Goal: Use online tool/utility: Utilize a website feature to perform a specific function

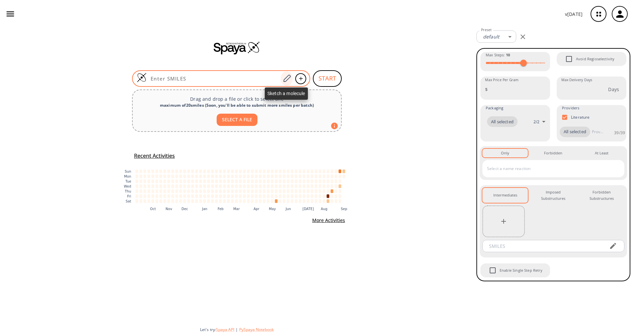
click at [288, 82] on icon at bounding box center [286, 78] width 9 height 9
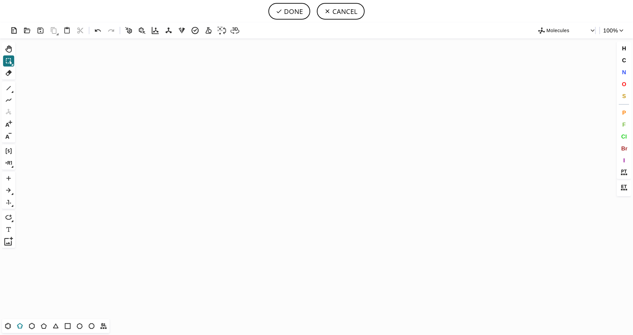
click at [19, 327] on icon at bounding box center [19, 327] width 3 height 2
drag, startPoint x: 255, startPoint y: 167, endPoint x: 236, endPoint y: 169, distance: 19.1
click at [236, 169] on icon "Created with [PERSON_NAME] 2.3.0" at bounding box center [316, 178] width 597 height 281
click at [623, 97] on span "S" at bounding box center [624, 96] width 4 height 6
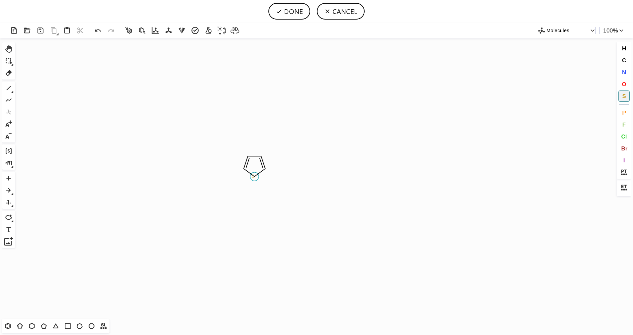
click at [253, 176] on tspan "S" at bounding box center [253, 176] width 3 height 5
click at [7, 91] on icon at bounding box center [8, 88] width 9 height 9
click at [623, 94] on span "S" at bounding box center [624, 96] width 4 height 6
drag, startPoint x: 246, startPoint y: 169, endPoint x: 225, endPoint y: 175, distance: 21.7
click at [225, 175] on icon "Created with [PERSON_NAME] 2.3.0 S S H S" at bounding box center [316, 178] width 597 height 281
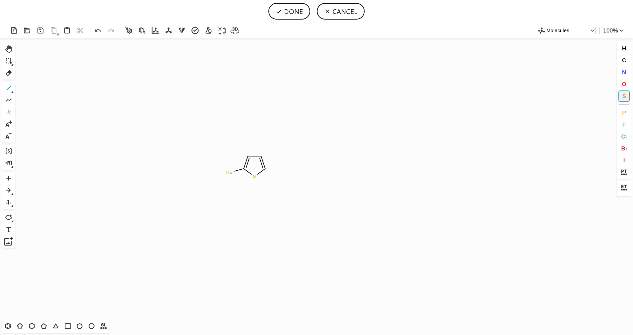
click at [10, 91] on icon at bounding box center [8, 88] width 9 height 9
click at [12, 93] on button "1" at bounding box center [8, 88] width 11 height 11
click at [220, 155] on icon "Created with [PERSON_NAME] 2.3.0 S S H C H 3 C H 3 S" at bounding box center [316, 178] width 597 height 281
click at [13, 92] on icon at bounding box center [13, 92] width 2 height 2
click at [33, 88] on icon at bounding box center [34, 88] width 7 height 7
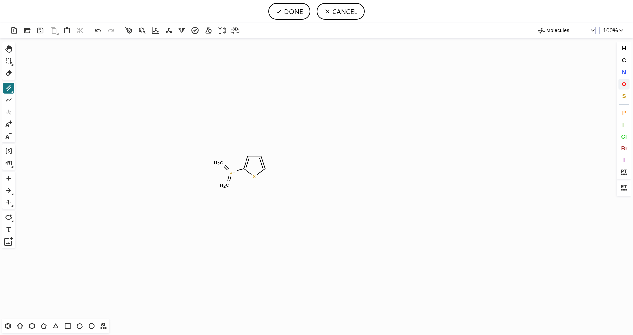
click at [623, 85] on span "O" at bounding box center [624, 84] width 4 height 6
click at [224, 186] on tspan "O" at bounding box center [223, 186] width 3 height 5
click at [223, 163] on tspan "O" at bounding box center [223, 162] width 3 height 5
click at [8, 88] on icon at bounding box center [8, 88] width 9 height 9
click at [208, 174] on icon "Created with [PERSON_NAME] 2.3.0 C H 3 S O O S O" at bounding box center [316, 178] width 597 height 281
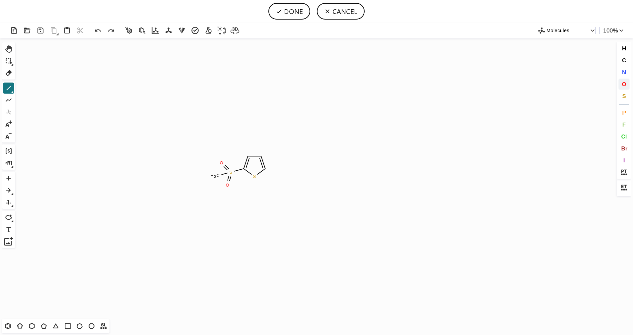
click at [623, 82] on span "O" at bounding box center [624, 84] width 4 height 6
click at [219, 177] on tspan "O" at bounding box center [219, 176] width 3 height 5
click at [7, 89] on icon at bounding box center [8, 88] width 9 height 9
click at [14, 90] on button "1" at bounding box center [8, 88] width 11 height 11
click at [35, 89] on icon at bounding box center [34, 88] width 7 height 7
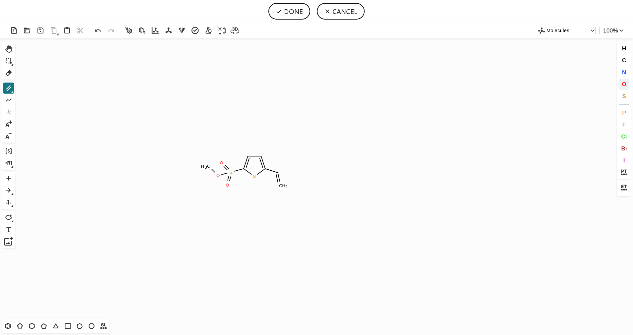
click at [627, 82] on button "O" at bounding box center [624, 84] width 11 height 11
click at [280, 186] on tspan "O" at bounding box center [279, 185] width 3 height 5
click at [8, 89] on icon at bounding box center [9, 88] width 4 height 4
click at [623, 85] on span "O" at bounding box center [624, 84] width 4 height 6
drag, startPoint x: 280, startPoint y: 174, endPoint x: 283, endPoint y: 171, distance: 4.5
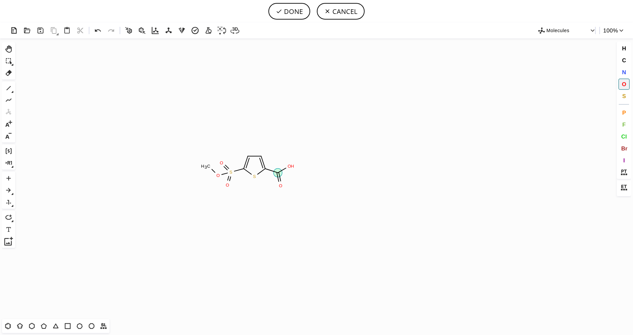
click at [286, 168] on icon "Created with [PERSON_NAME] 2.3.0 O S S O O O C H 3 O H O" at bounding box center [316, 178] width 597 height 281
click at [289, 17] on button "DONE" at bounding box center [289, 11] width 42 height 17
type input "S1C(S(OC)(=O)=O)=CC=C1C(O)=O"
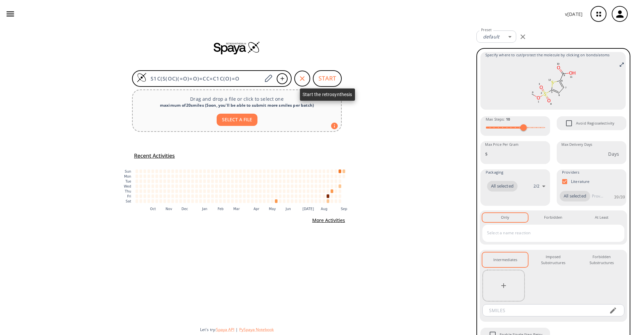
click at [329, 81] on button "START" at bounding box center [327, 78] width 29 height 17
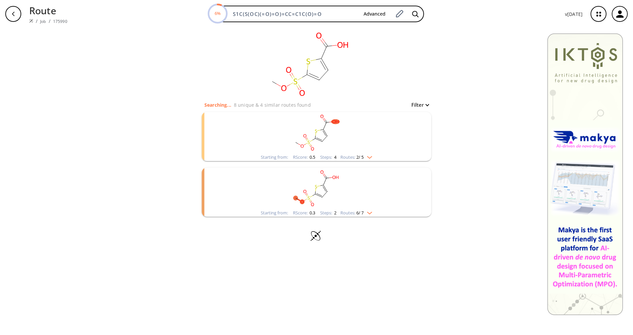
click at [372, 155] on img "clusters" at bounding box center [368, 156] width 9 height 5
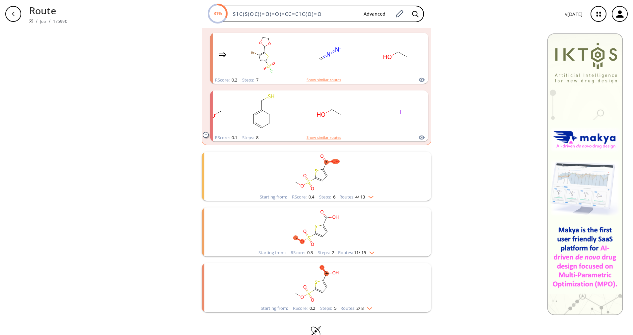
scroll to position [438, 0]
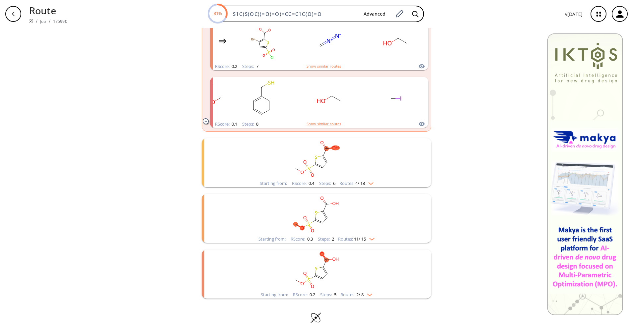
click at [365, 184] on img "clusters" at bounding box center [369, 182] width 9 height 5
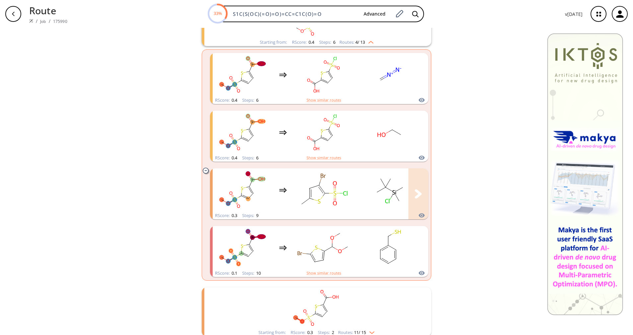
scroll to position [730, 0]
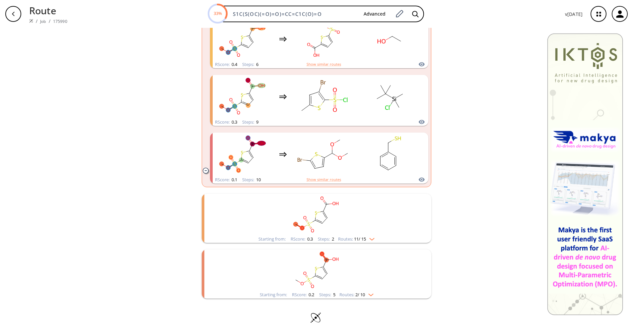
click at [360, 232] on rect "clusters" at bounding box center [316, 214] width 173 height 41
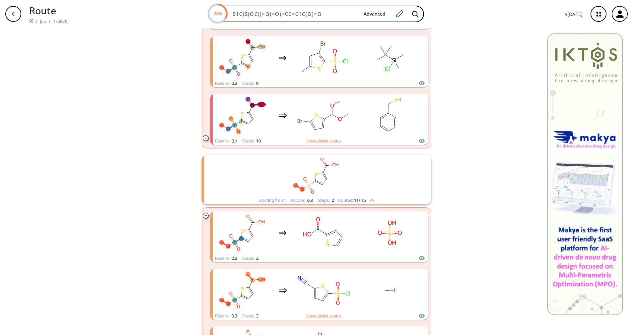
scroll to position [780, 0]
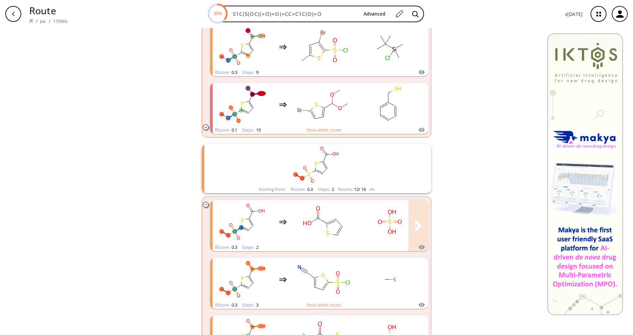
click at [360, 221] on rect "clusters" at bounding box center [390, 221] width 60 height 41
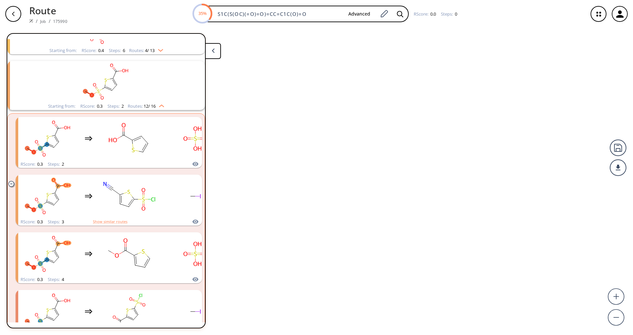
scroll to position [127, 0]
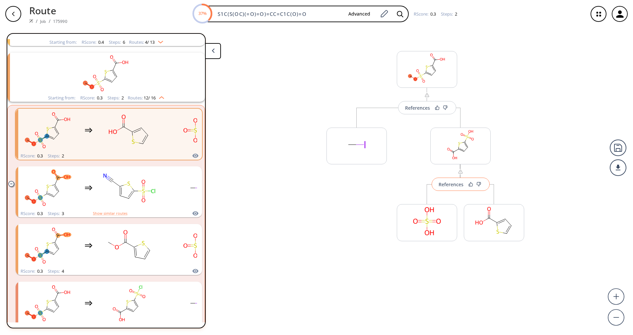
click at [453, 187] on div "References" at bounding box center [451, 185] width 25 height 4
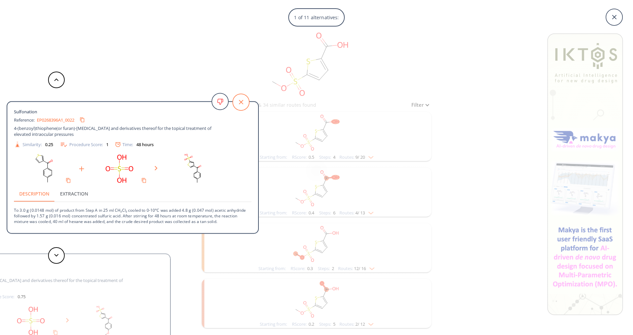
click at [241, 107] on icon at bounding box center [241, 102] width 17 height 17
